Goal: Check status: Check status

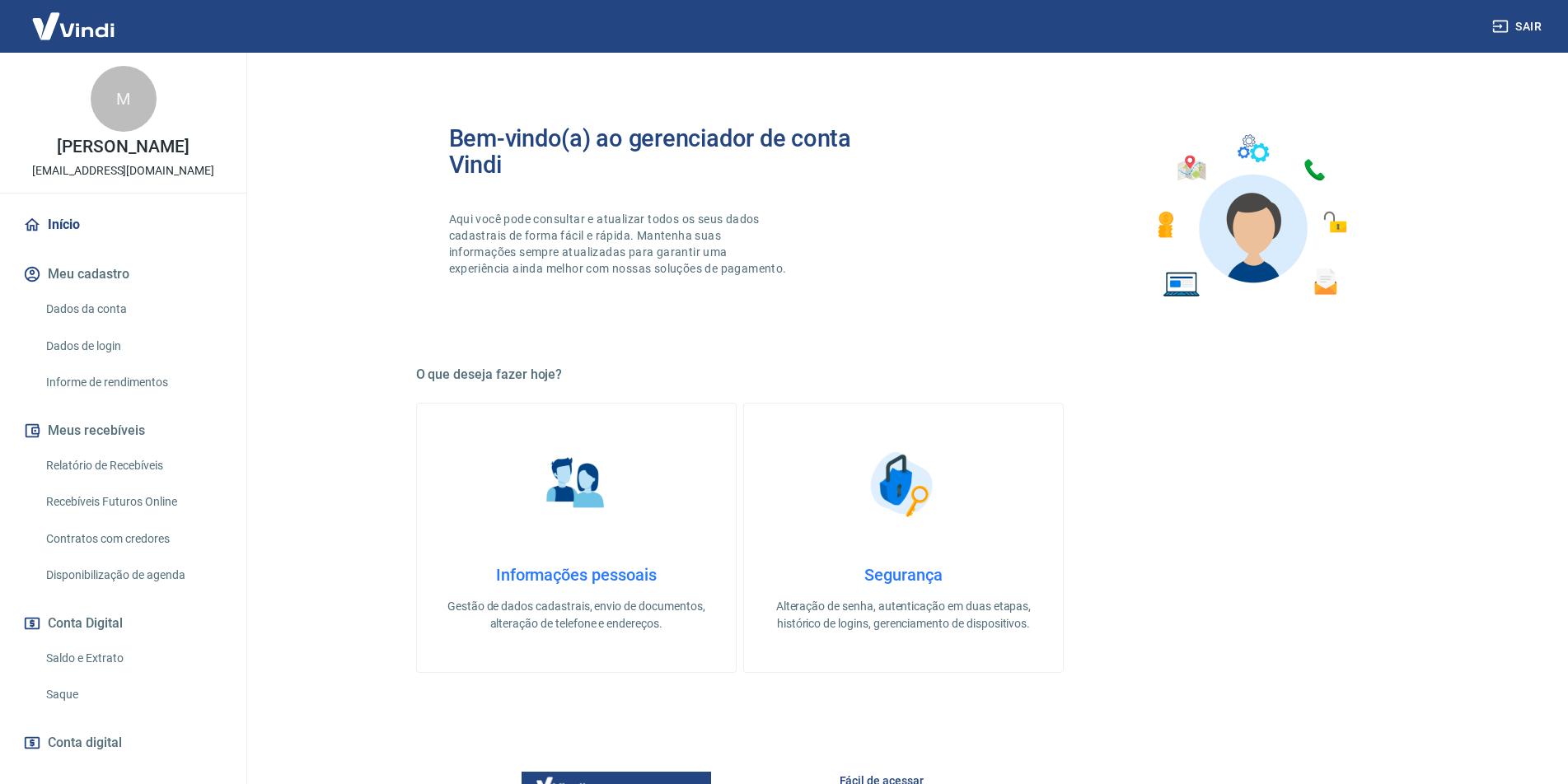
click at [76, 653] on link "Saldo e Extrato" at bounding box center [133, 659] width 187 height 34
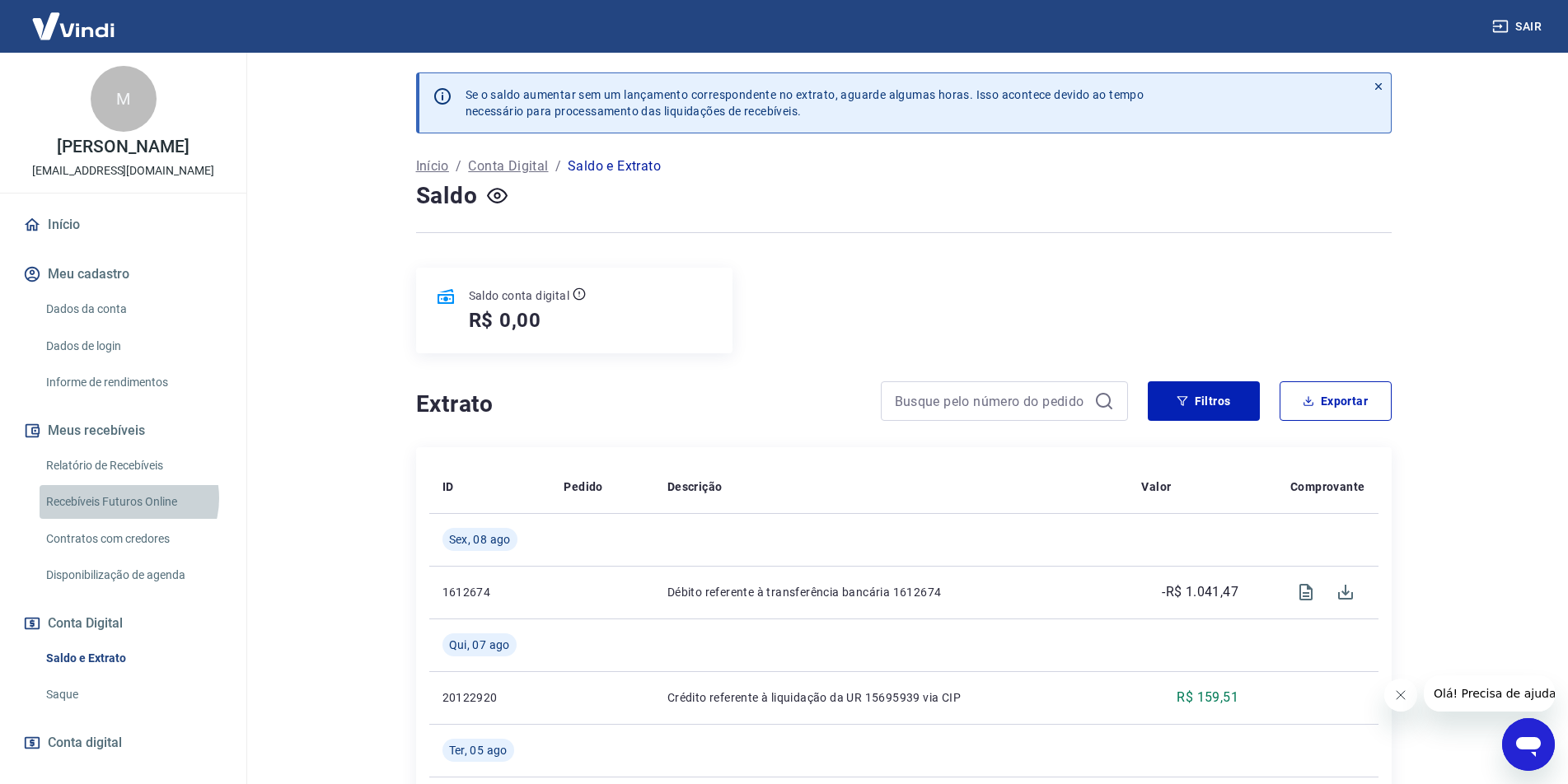
click at [127, 498] on link "Recebíveis Futuros Online" at bounding box center [133, 502] width 187 height 34
